Goal: Book appointment/travel/reservation

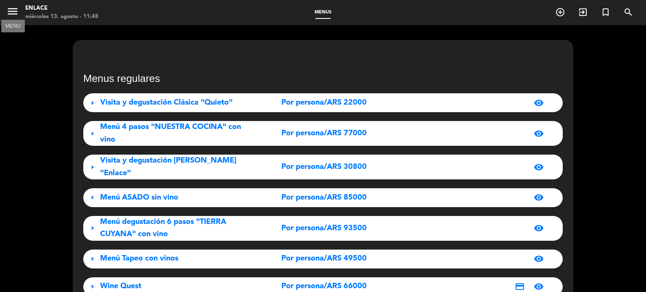
click at [14, 11] on icon "menu" at bounding box center [12, 11] width 13 height 13
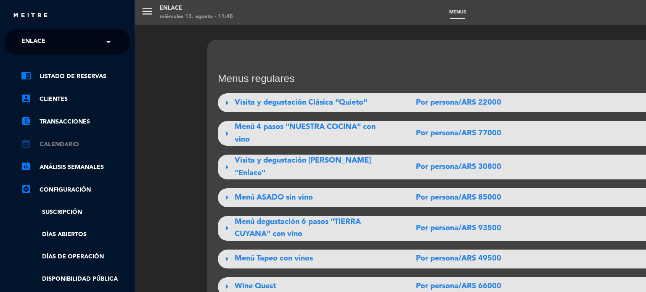
click at [64, 146] on link "calendar_month Calendario" at bounding box center [75, 145] width 109 height 10
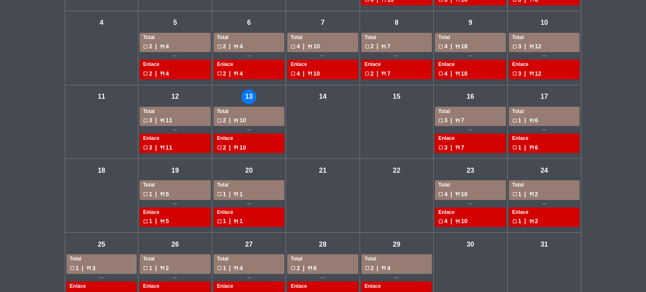
scroll to position [107, 0]
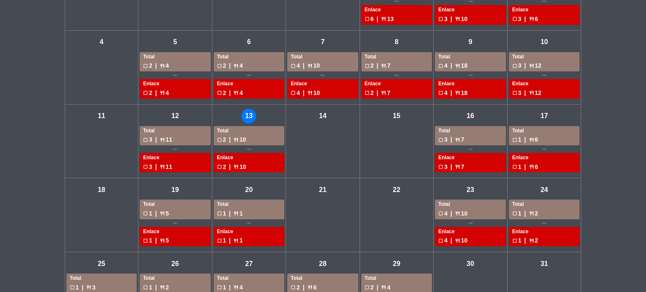
click at [333, 149] on div "jue - 14" at bounding box center [323, 142] width 74 height 74
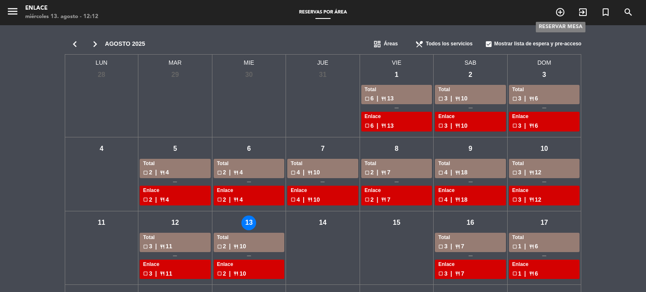
click at [557, 13] on icon "add_circle_outline" at bounding box center [560, 12] width 10 height 10
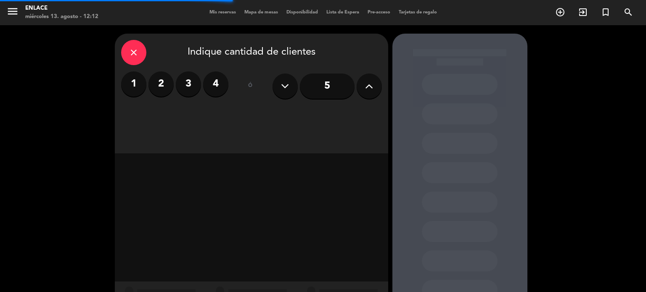
click at [156, 88] on label "2" at bounding box center [160, 83] width 25 height 25
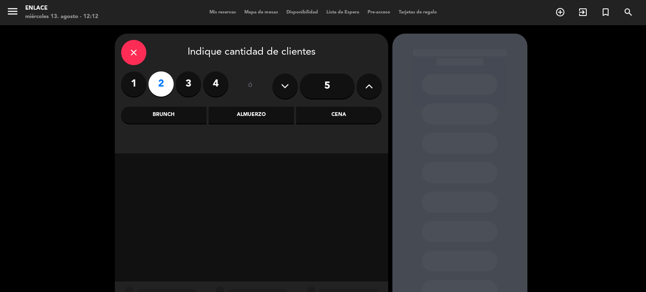
click at [259, 116] on div "Almuerzo" at bounding box center [251, 115] width 85 height 17
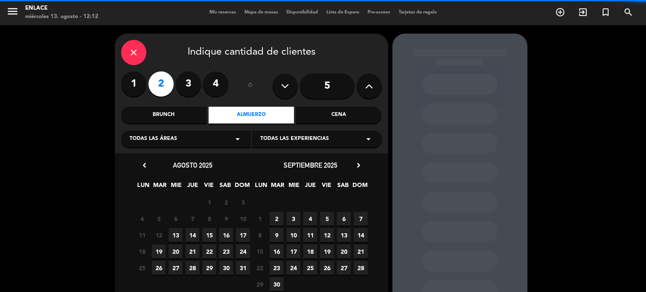
click at [325, 140] on span "Todas las experiencias" at bounding box center [294, 139] width 69 height 8
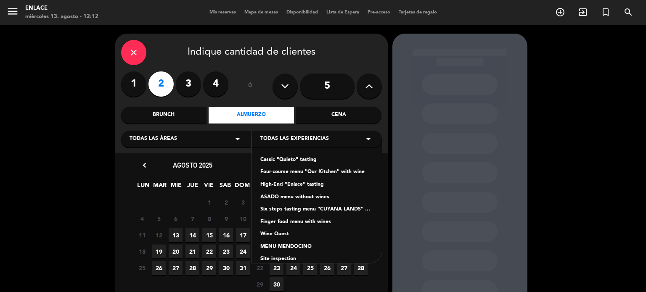
click at [296, 175] on div "Four-course menu "Our Kitchen" with wine" at bounding box center [316, 172] width 113 height 8
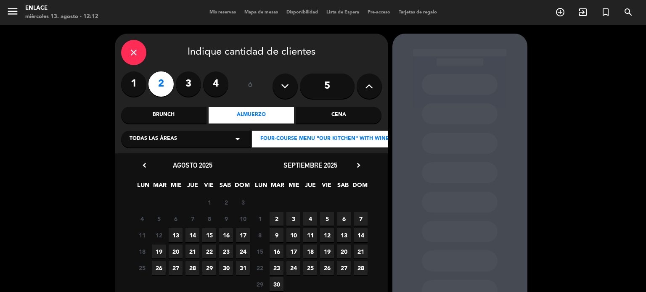
click at [360, 168] on icon "chevron_right" at bounding box center [358, 165] width 9 height 9
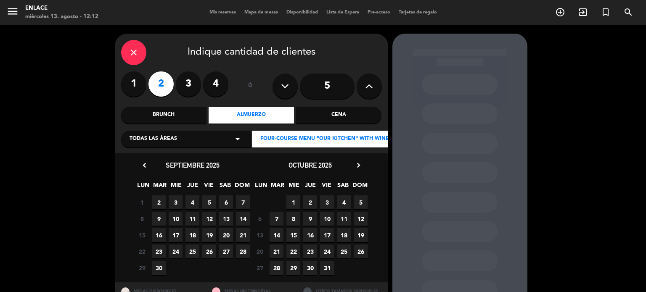
click at [309, 205] on span "2" at bounding box center [310, 203] width 14 height 14
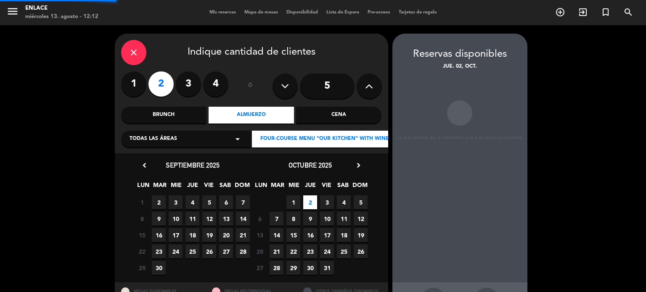
scroll to position [34, 0]
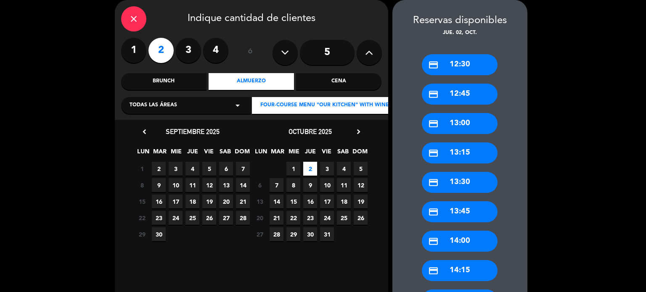
click at [467, 68] on div "credit_card 12:30" at bounding box center [460, 64] width 76 height 21
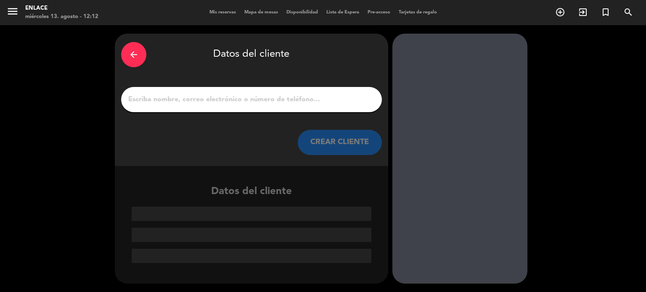
click at [261, 102] on input "1" at bounding box center [251, 100] width 248 height 12
paste input "[PERSON_NAME]"
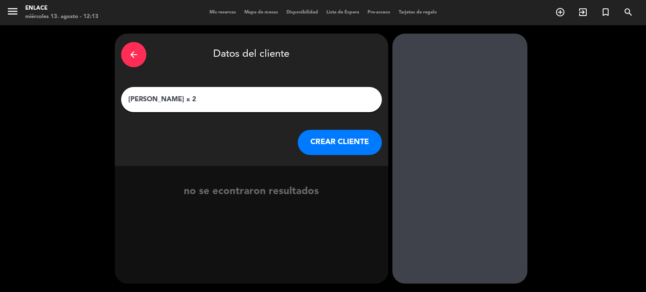
type input "[PERSON_NAME] x 2"
click at [346, 133] on button "CREAR CLIENTE" at bounding box center [340, 142] width 84 height 25
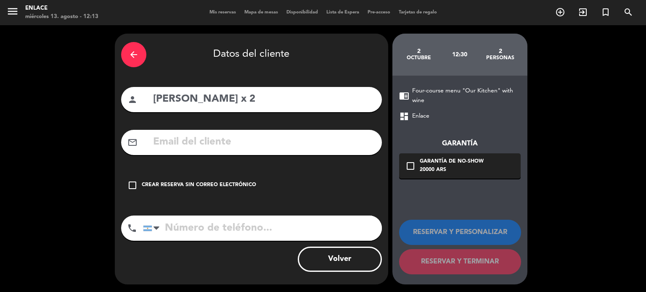
click at [142, 186] on div "Crear reserva sin correo electrónico" at bounding box center [199, 185] width 114 height 8
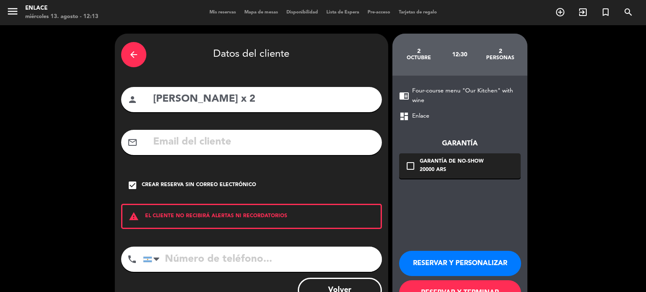
click at [445, 266] on button "RESERVAR Y PERSONALIZAR" at bounding box center [460, 263] width 122 height 25
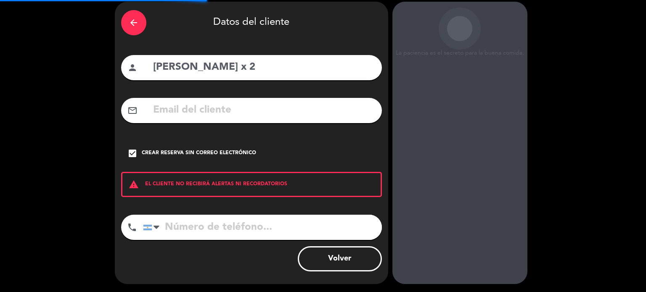
scroll to position [34, 0]
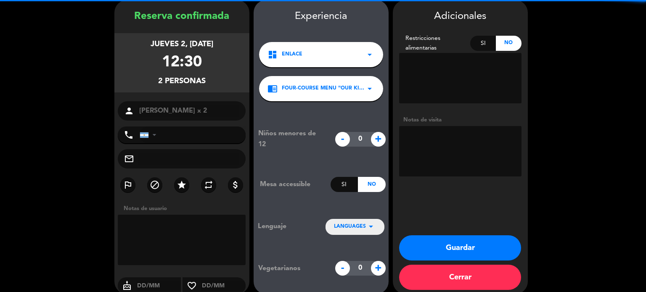
click at [364, 225] on span "LANGUAGES" at bounding box center [350, 227] width 32 height 8
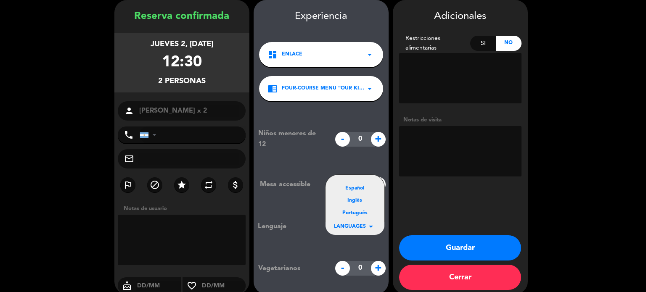
click at [360, 215] on div "Portugués" at bounding box center [355, 213] width 42 height 8
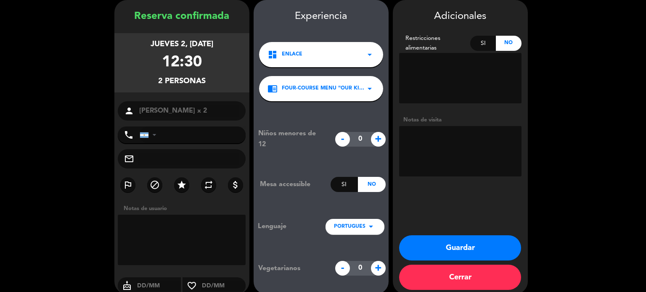
click at [176, 240] on textarea at bounding box center [182, 240] width 128 height 50
drag, startPoint x: 186, startPoint y: 239, endPoint x: 69, endPoint y: 233, distance: 117.5
click at [69, 233] on booking-confirmed "Reserva confirmada jueves 2, [DATE] 12:30 2 personas person [PERSON_NAME] x 2 p…" at bounding box center [322, 147] width 629 height 294
type textarea "ADOCAMP"
click at [469, 148] on textarea "To enrich screen reader interactions, please activate Accessibility in Grammarl…" at bounding box center [460, 151] width 122 height 50
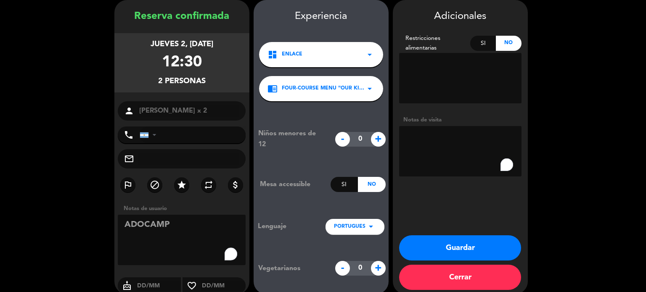
paste textarea "ADOCAMP"
type textarea "ADOCAMP"
click at [478, 251] on button "Guardar" at bounding box center [460, 248] width 122 height 25
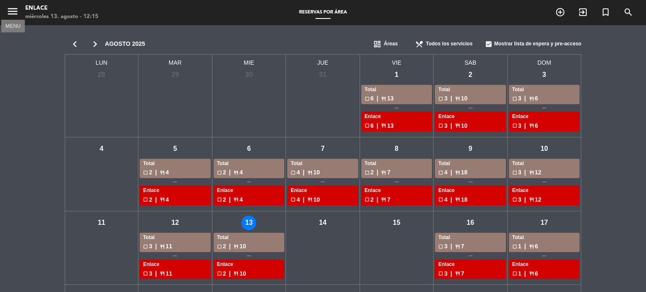
click at [17, 16] on icon "menu" at bounding box center [12, 11] width 13 height 13
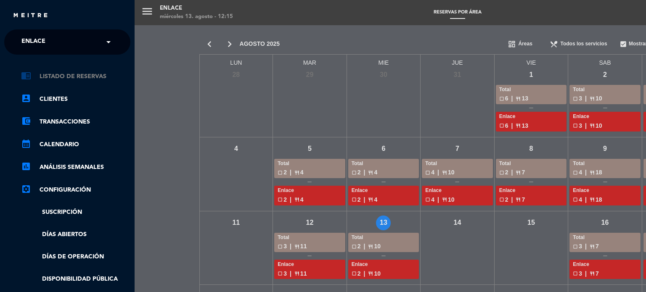
click at [52, 74] on link "chrome_reader_mode Listado de Reservas" at bounding box center [75, 76] width 109 height 10
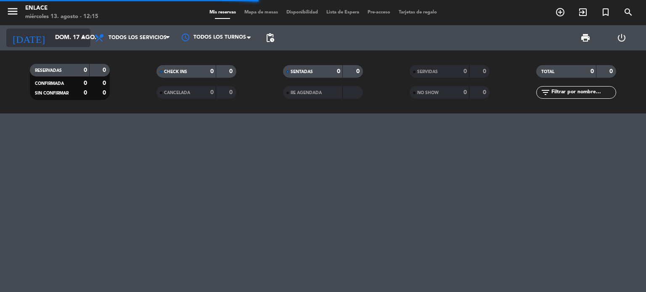
click at [82, 39] on icon "arrow_drop_down" at bounding box center [83, 38] width 10 height 10
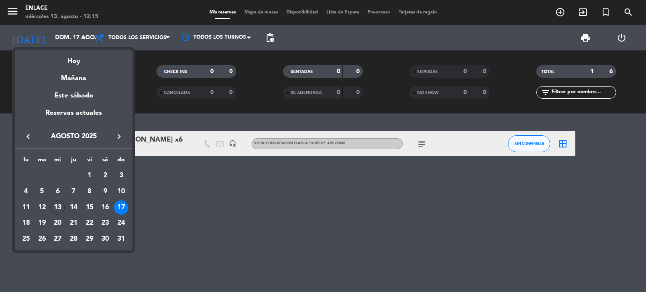
click at [120, 136] on icon "keyboard_arrow_right" at bounding box center [119, 137] width 10 height 10
click at [90, 223] on div "19" at bounding box center [89, 223] width 14 height 14
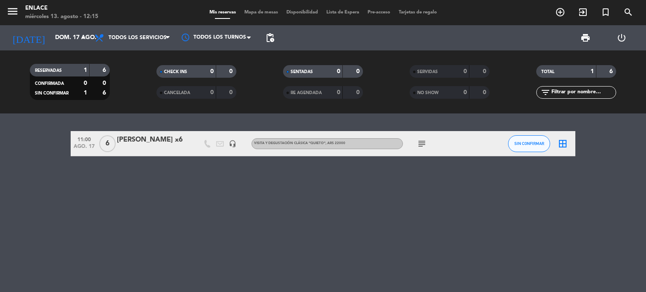
type input "vie. [DATE]"
